Goal: Communication & Community: Answer question/provide support

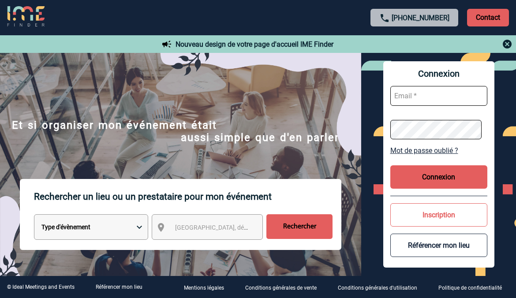
click at [428, 95] on input "text" at bounding box center [438, 96] width 97 height 20
type input "[EMAIL_ADDRESS][DOMAIN_NAME]"
click at [413, 169] on button "Connexion" at bounding box center [438, 176] width 97 height 23
click at [421, 96] on input "text" at bounding box center [438, 96] width 97 height 20
type input "[EMAIL_ADDRESS][DOMAIN_NAME]"
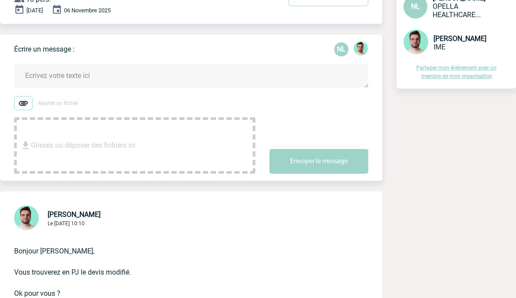
scroll to position [88, 0]
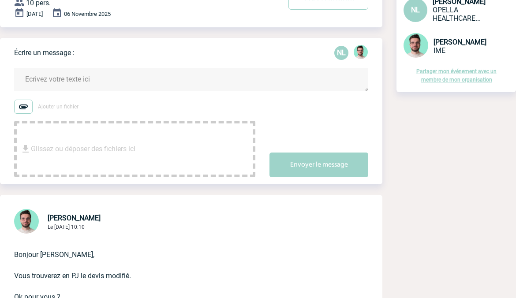
click at [44, 91] on textarea at bounding box center [191, 79] width 354 height 23
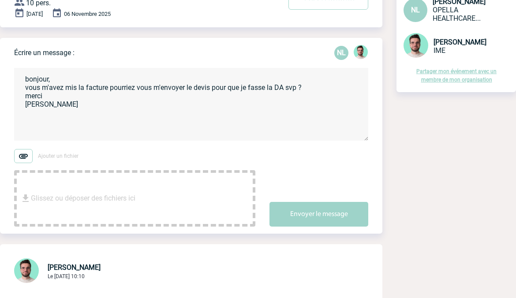
type textarea "bonjour, vous m'avez mis la facture pourriez vous m'envoyer le devis pour que j…"
drag, startPoint x: 285, startPoint y: 247, endPoint x: 289, endPoint y: 243, distance: 5.6
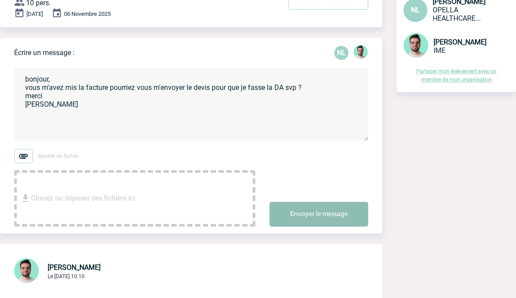
click at [296, 227] on button "Envoyer le message" at bounding box center [318, 214] width 99 height 25
